Goal: Task Accomplishment & Management: Complete application form

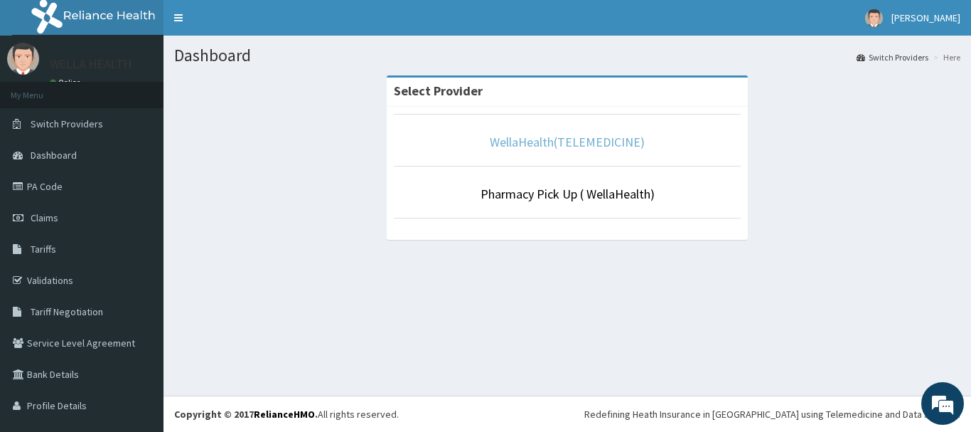
click at [501, 137] on link "WellaHealth(TELEMEDICINE)" at bounding box center [567, 142] width 155 height 16
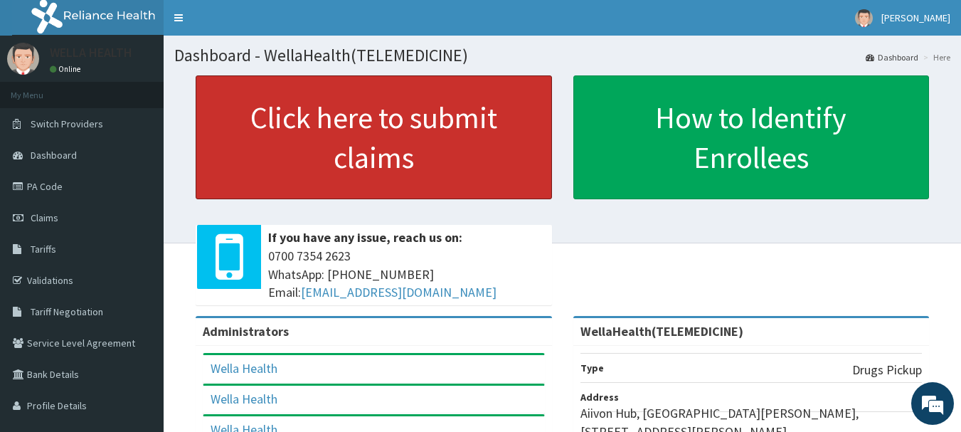
click at [501, 137] on link "Click here to submit claims" at bounding box center [374, 137] width 356 height 124
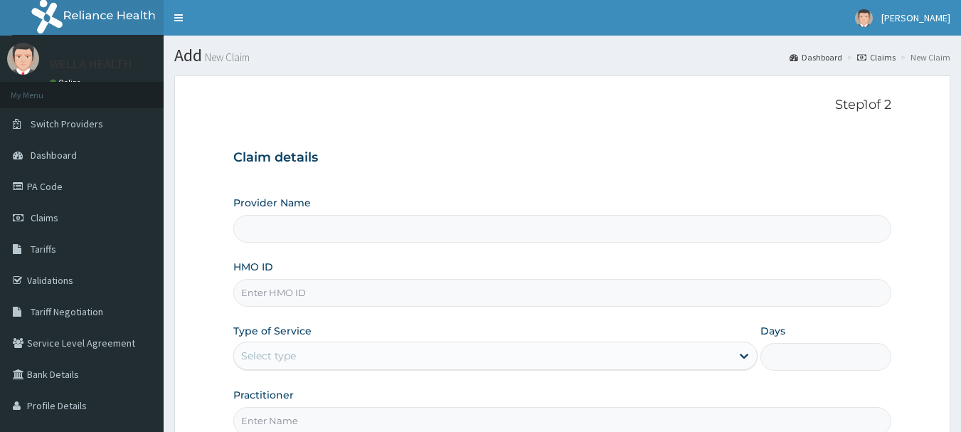
type input "WellaHealth(TELEMEDICINE)"
click at [320, 297] on input "HMO ID" at bounding box center [562, 293] width 659 height 28
paste input "ACU/10033/C"
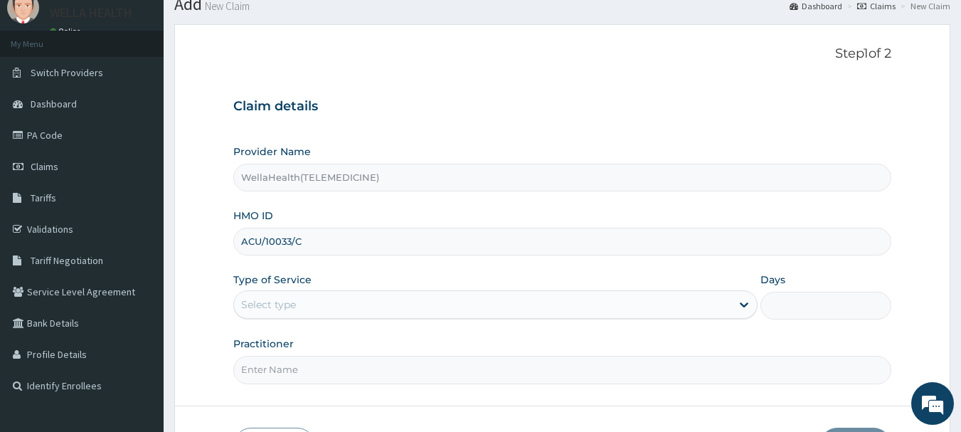
scroll to position [53, 0]
type input "ACU/10033/C"
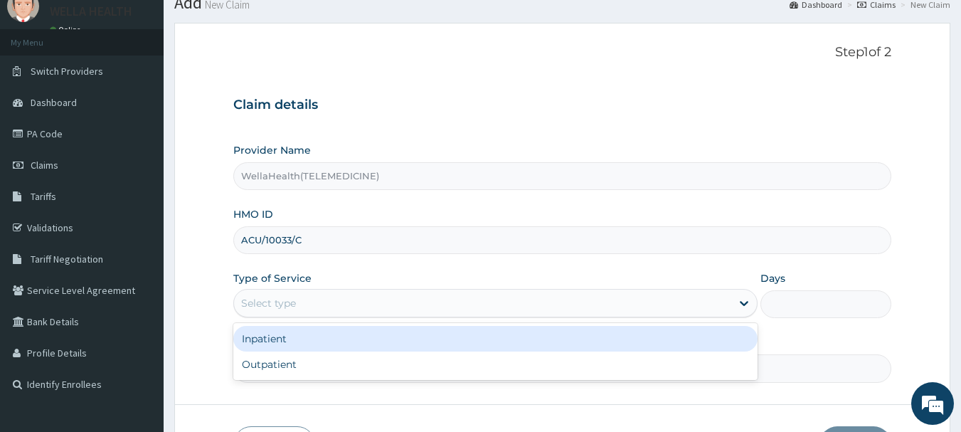
click at [426, 295] on div "Select type" at bounding box center [482, 303] width 497 height 23
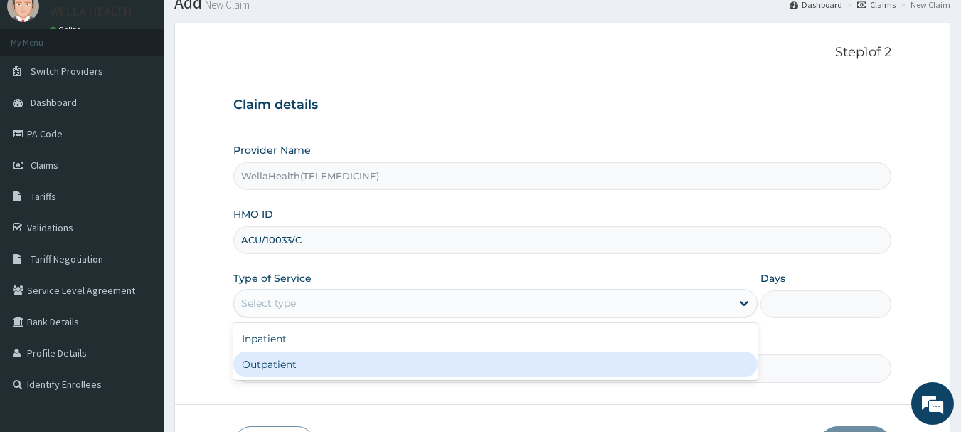
click at [413, 353] on div "Outpatient" at bounding box center [495, 364] width 524 height 26
type input "1"
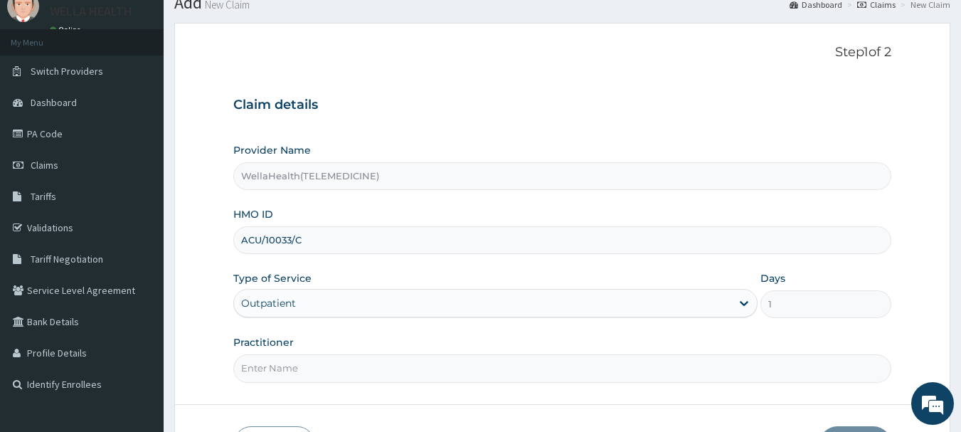
click at [413, 353] on div "Practitioner" at bounding box center [562, 358] width 659 height 47
click at [413, 362] on input "Practitioner" at bounding box center [562, 368] width 659 height 28
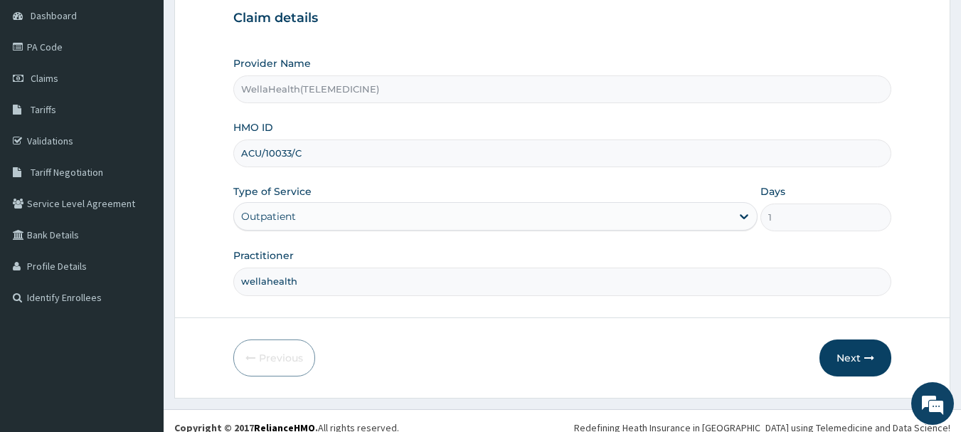
scroll to position [153, 0]
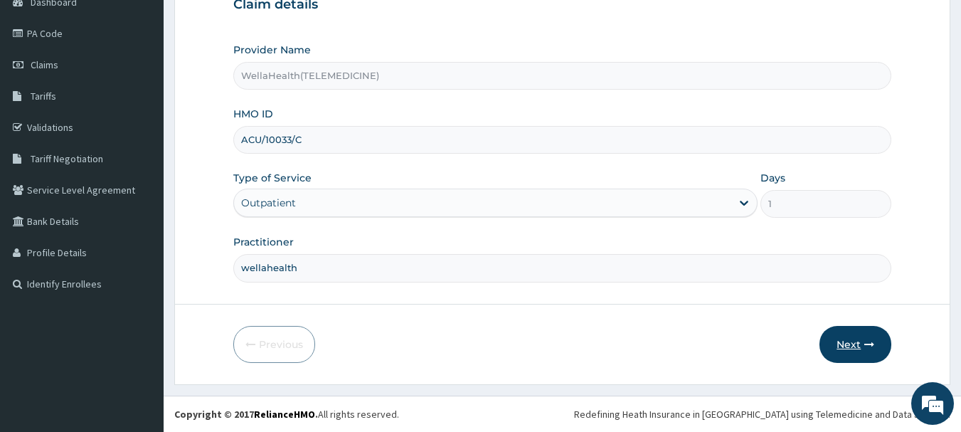
type input "wellahealth"
click at [847, 347] on button "Next" at bounding box center [855, 344] width 72 height 37
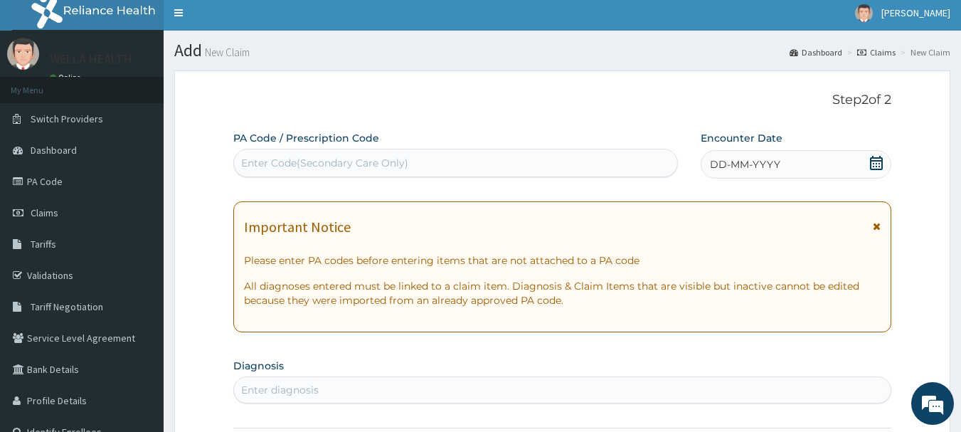
scroll to position [0, 0]
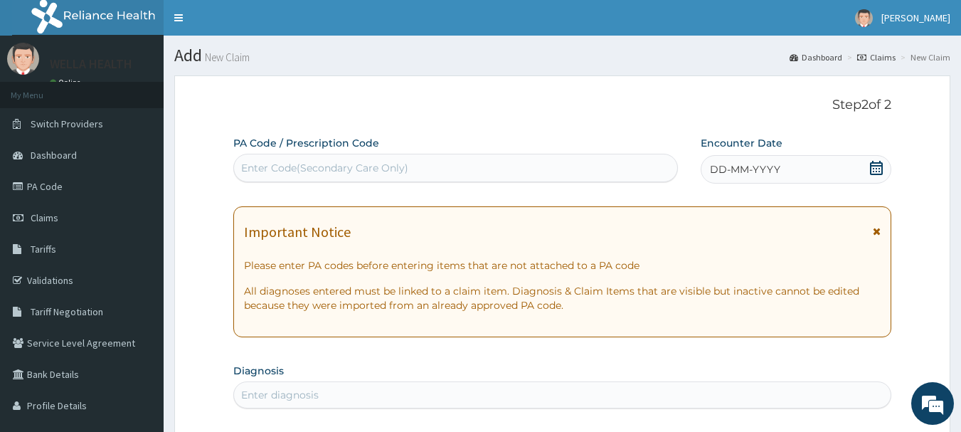
click at [457, 171] on div "Enter Code(Secondary Care Only)" at bounding box center [456, 167] width 444 height 23
paste input "PR/3770B897"
type input "PR/3770B897"
click at [871, 170] on icon at bounding box center [876, 168] width 13 height 14
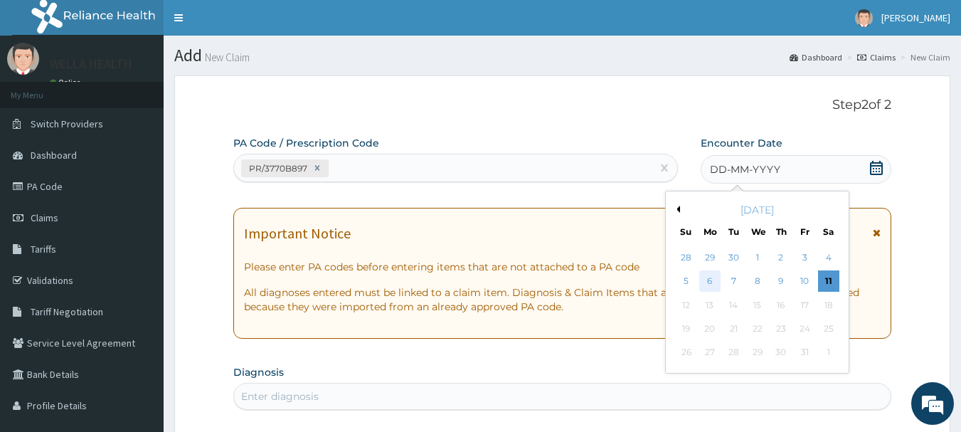
click at [713, 277] on div "6" at bounding box center [709, 281] width 21 height 21
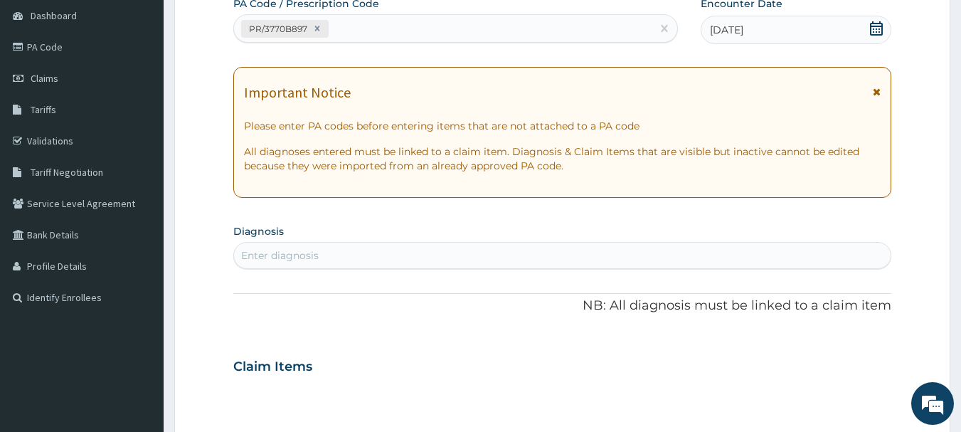
scroll to position [140, 0]
click at [429, 267] on div "Enter diagnosis" at bounding box center [562, 254] width 659 height 27
type input "presc"
type input "prescription collected"
